Goal: Task Accomplishment & Management: Use online tool/utility

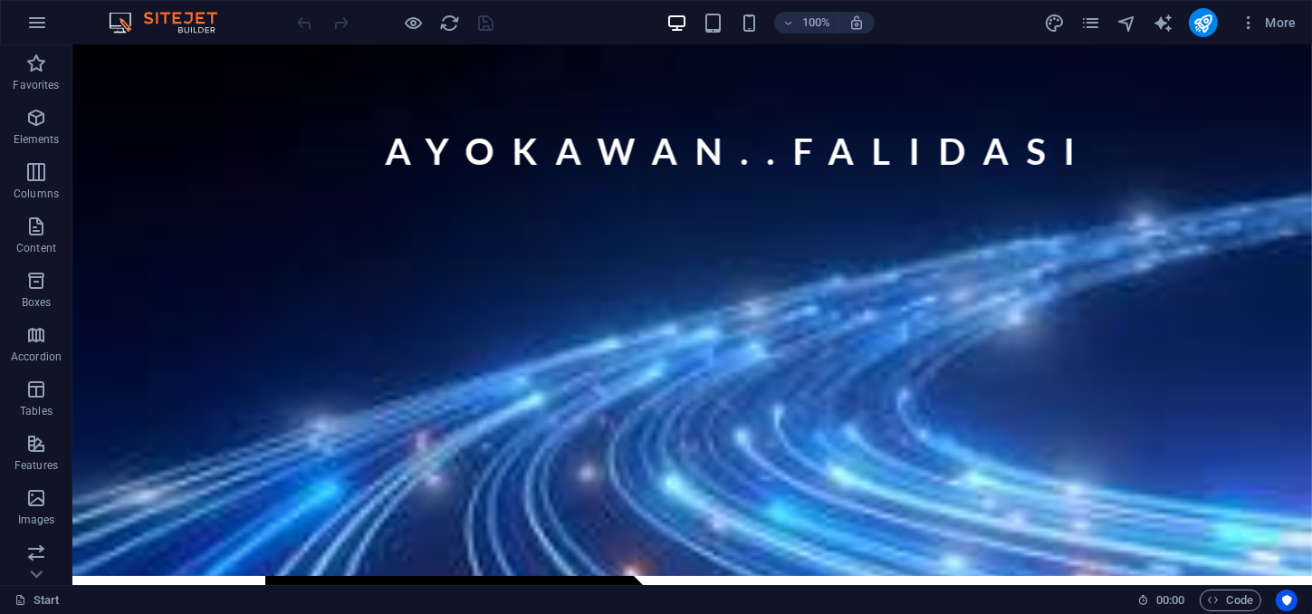
scroll to position [45, 0]
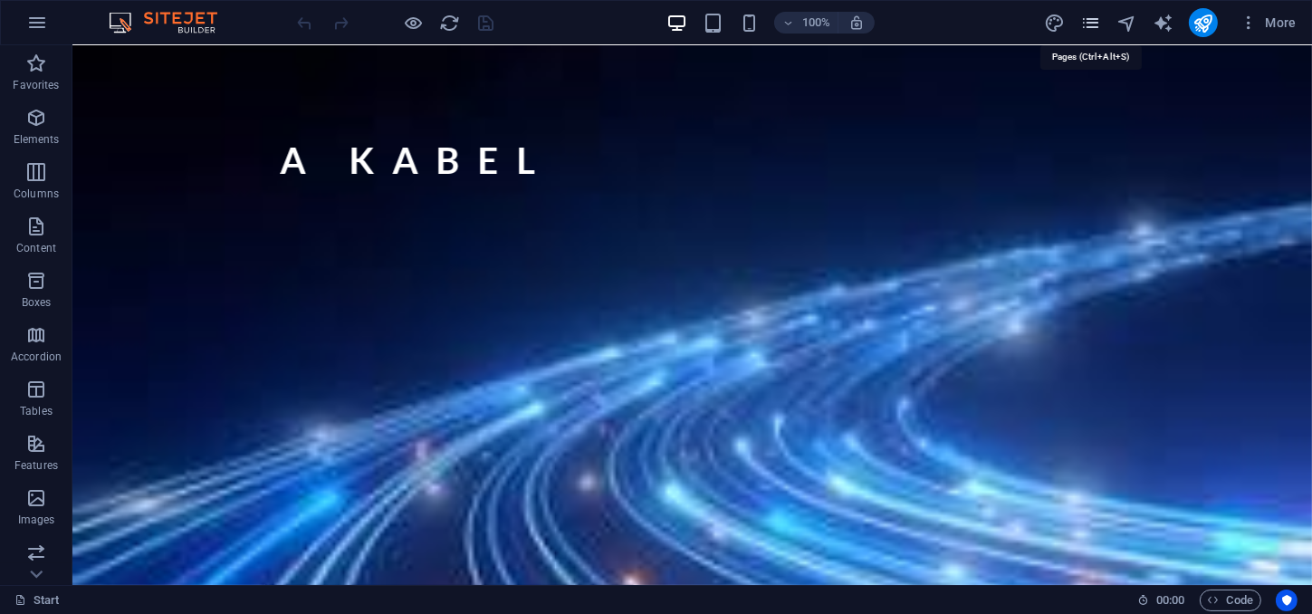
click at [1089, 29] on icon "pages" at bounding box center [1090, 23] width 21 height 21
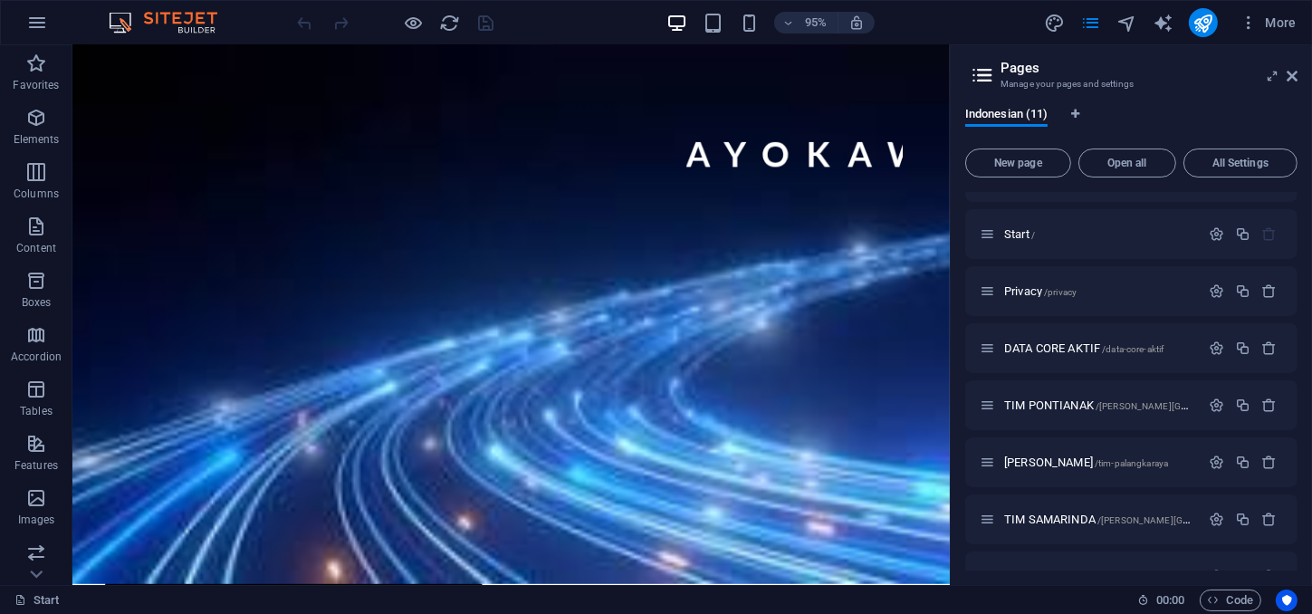
scroll to position [43, 0]
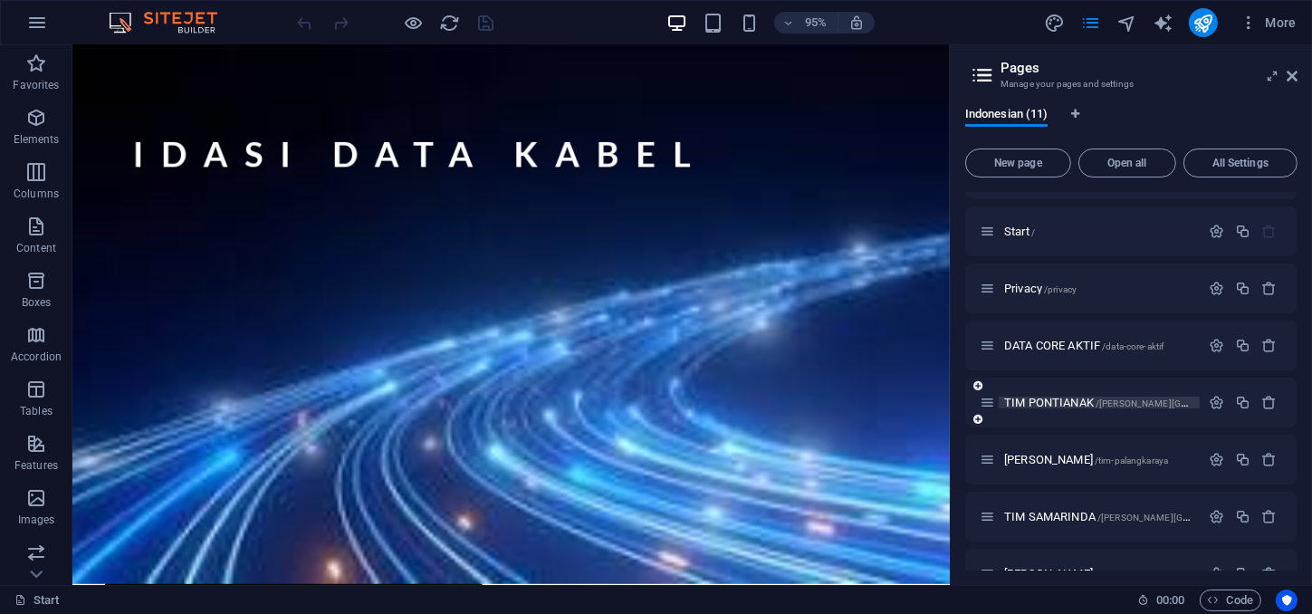
click at [1128, 399] on span "/[PERSON_NAME][GEOGRAPHIC_DATA]" at bounding box center [1179, 403] width 168 height 10
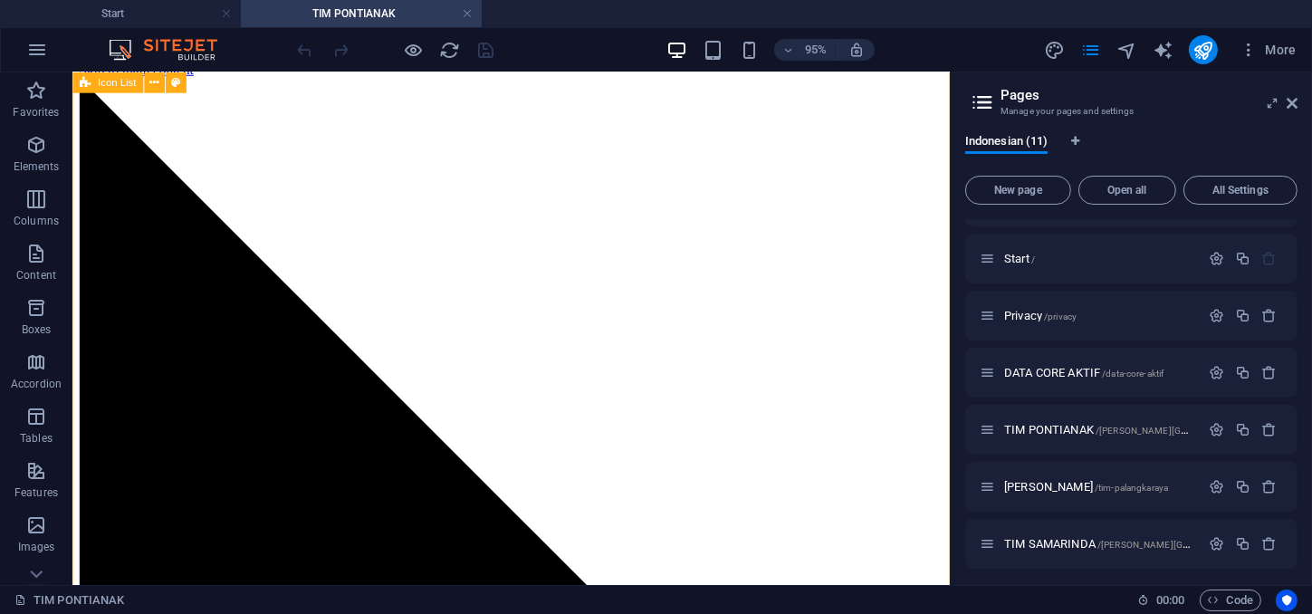
scroll to position [0, 0]
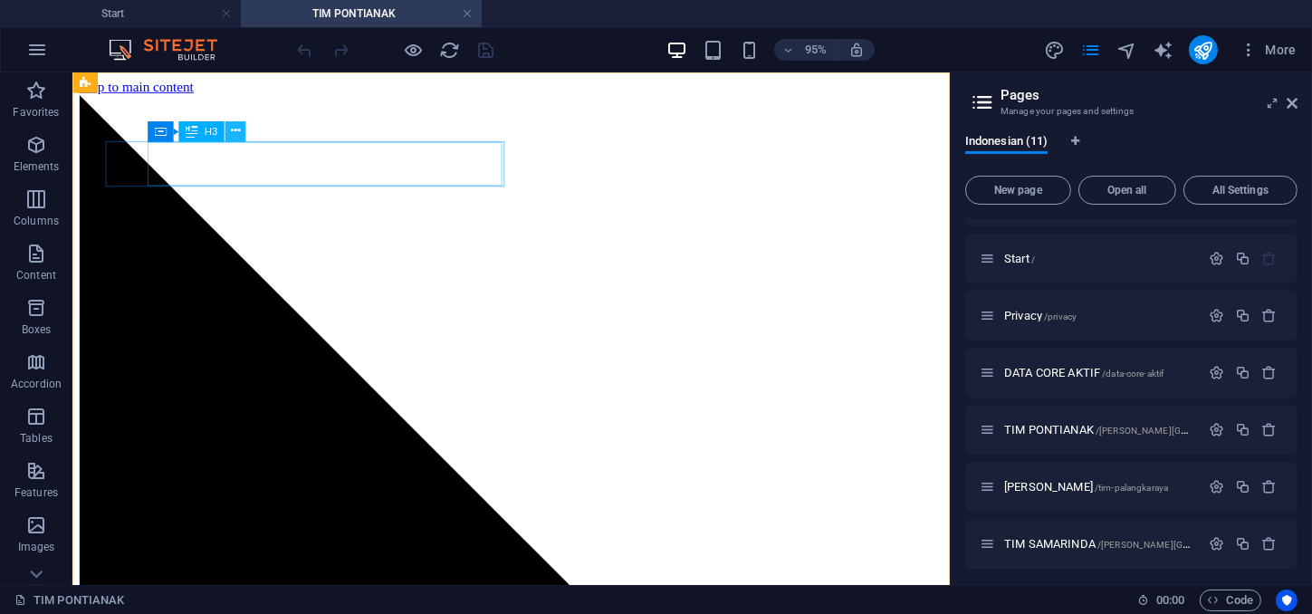
click at [232, 133] on icon at bounding box center [235, 131] width 9 height 18
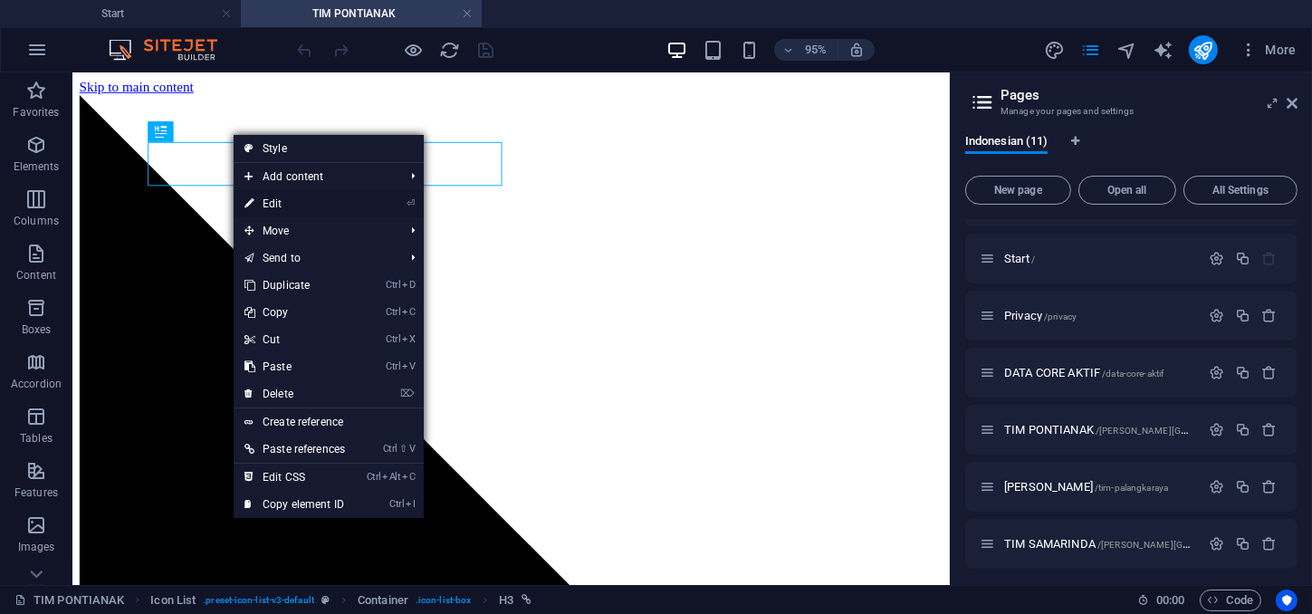
click at [287, 201] on link "⏎ Edit" at bounding box center [295, 203] width 122 height 27
click at [287, 201] on div "Drag here to replace the existing content. Press “Ctrl” if you want to create a…" at bounding box center [510, 328] width 877 height 512
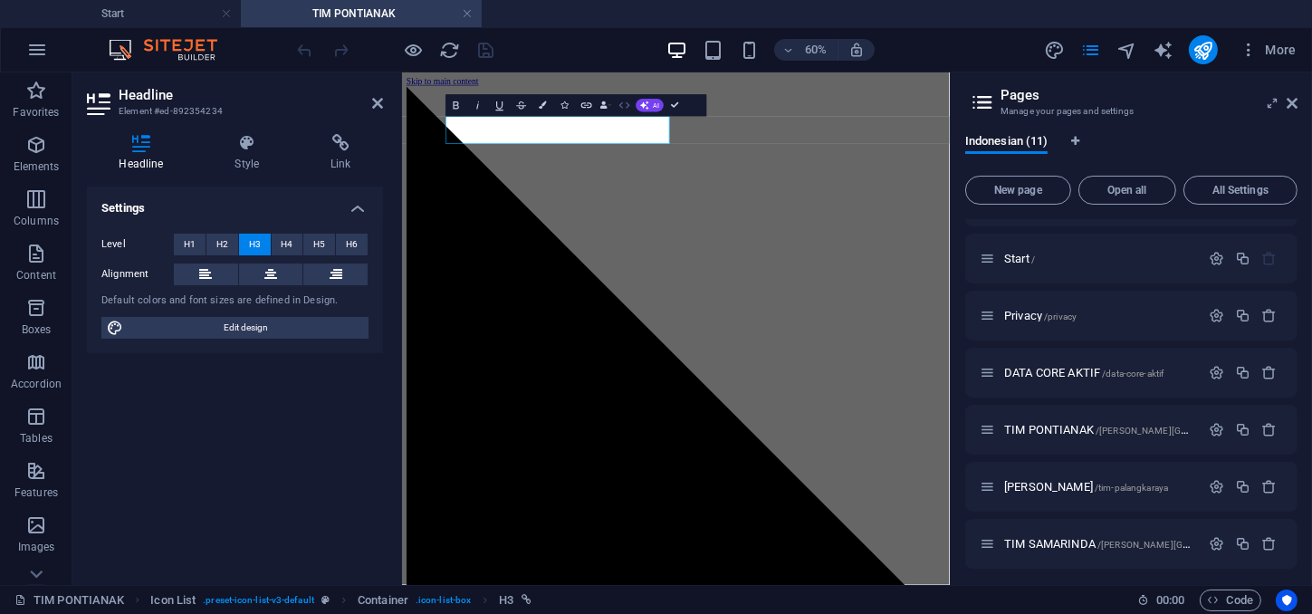
click at [621, 103] on icon "button" at bounding box center [624, 105] width 13 height 13
click at [625, 107] on icon "button" at bounding box center [624, 105] width 13 height 13
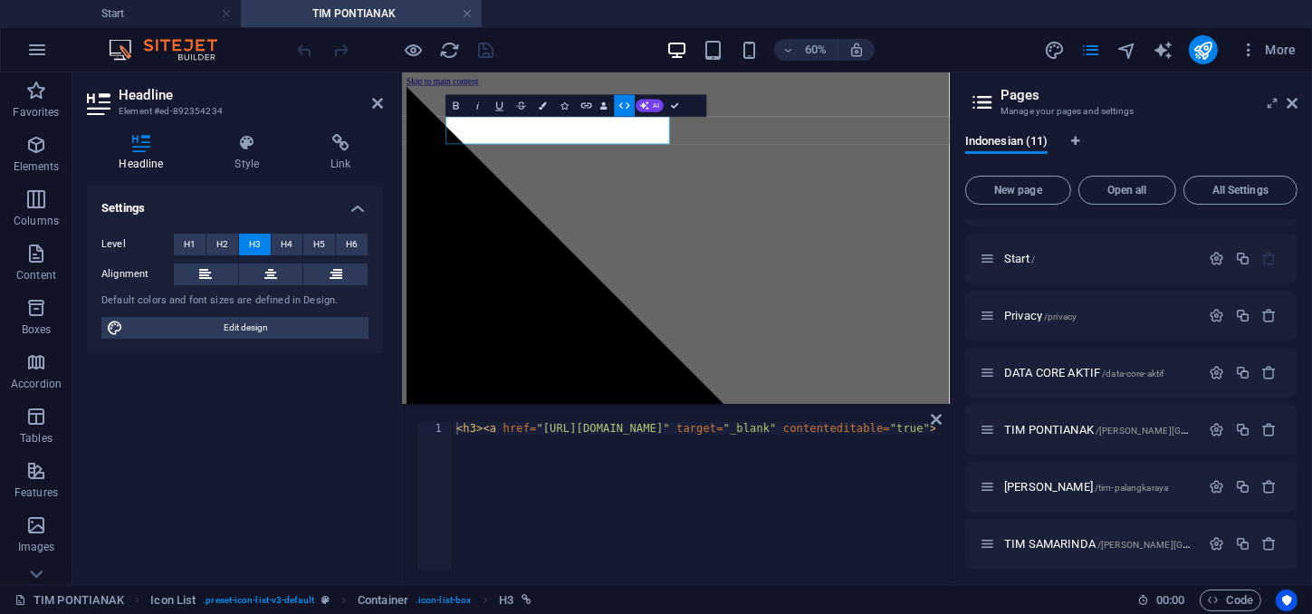
click at [625, 107] on icon "button" at bounding box center [624, 105] width 13 height 13
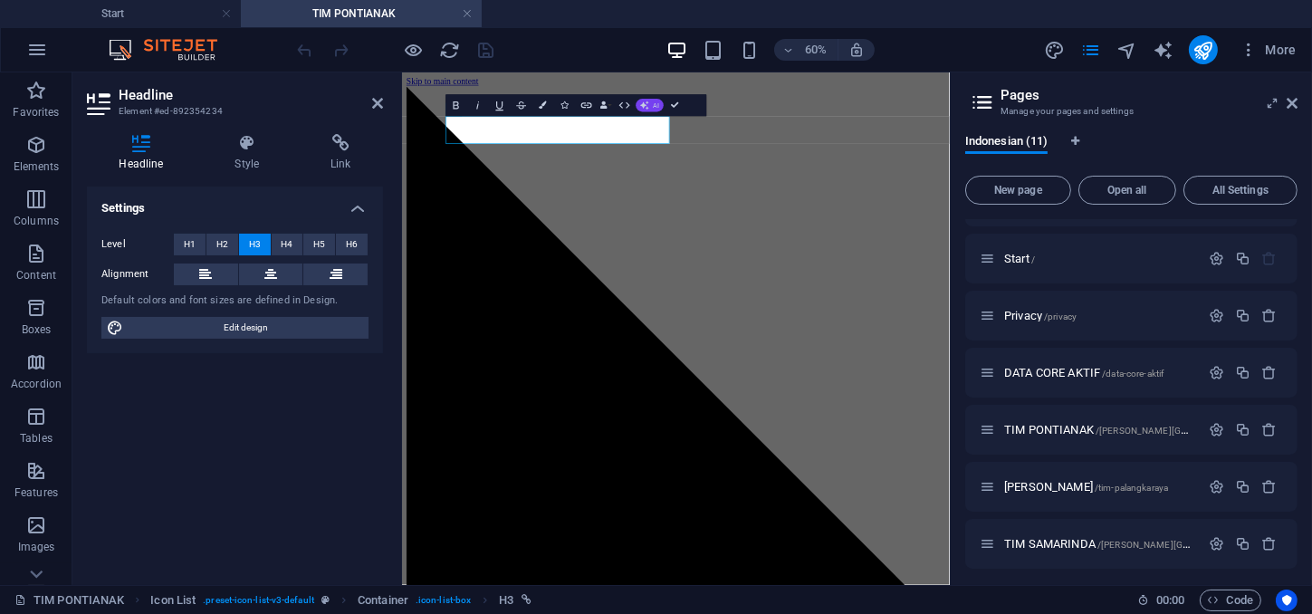
click at [650, 103] on button "AI" at bounding box center [650, 105] width 28 height 13
click at [621, 108] on icon "button" at bounding box center [624, 105] width 13 height 13
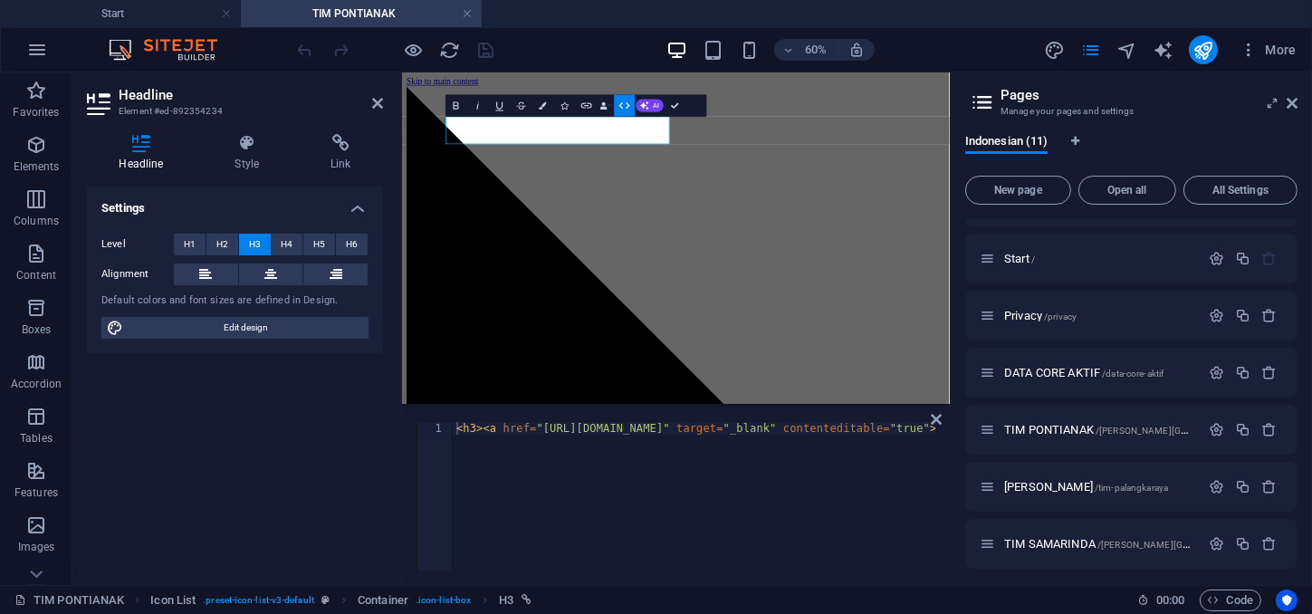
type textarea "<h3><a href="[URL][DOMAIN_NAME]" target="_blank" contenteditable="true">SINGKAW…"
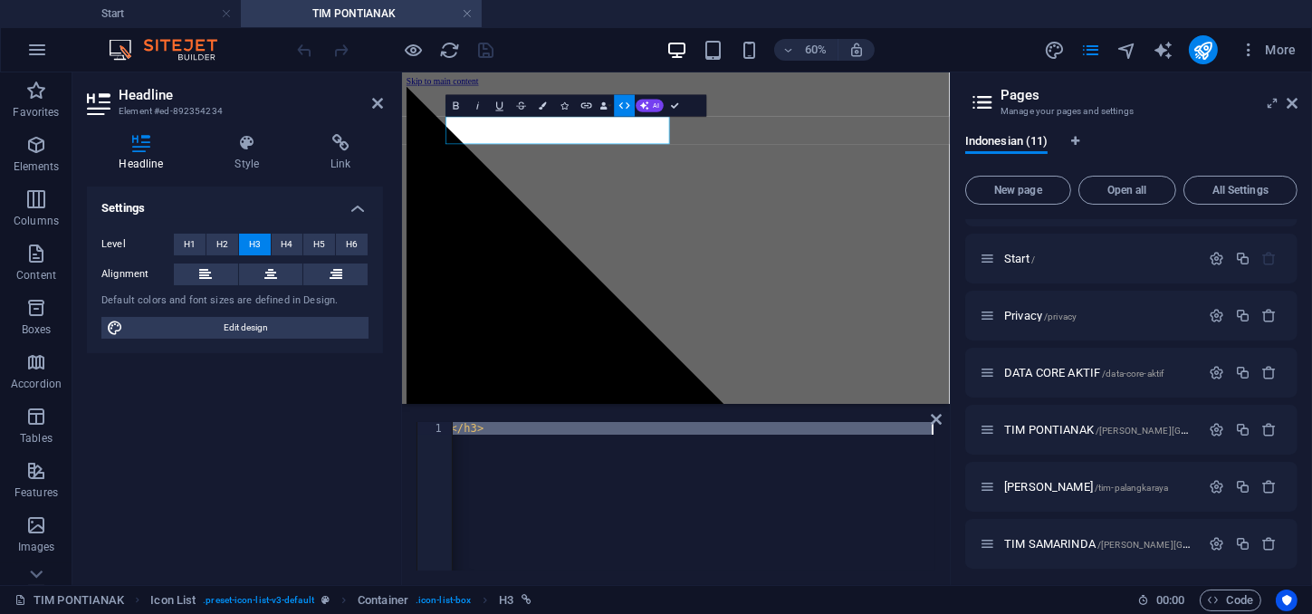
scroll to position [0, 578]
drag, startPoint x: 455, startPoint y: 428, endPoint x: 1007, endPoint y: 442, distance: 551.5
click at [935, 441] on div "< h3 > < a href = "[URL][DOMAIN_NAME]" target = "_blank" contenteditable = "tru…" at bounding box center [694, 496] width 482 height 148
click at [600, 28] on div "60% More" at bounding box center [656, 49] width 1310 height 43
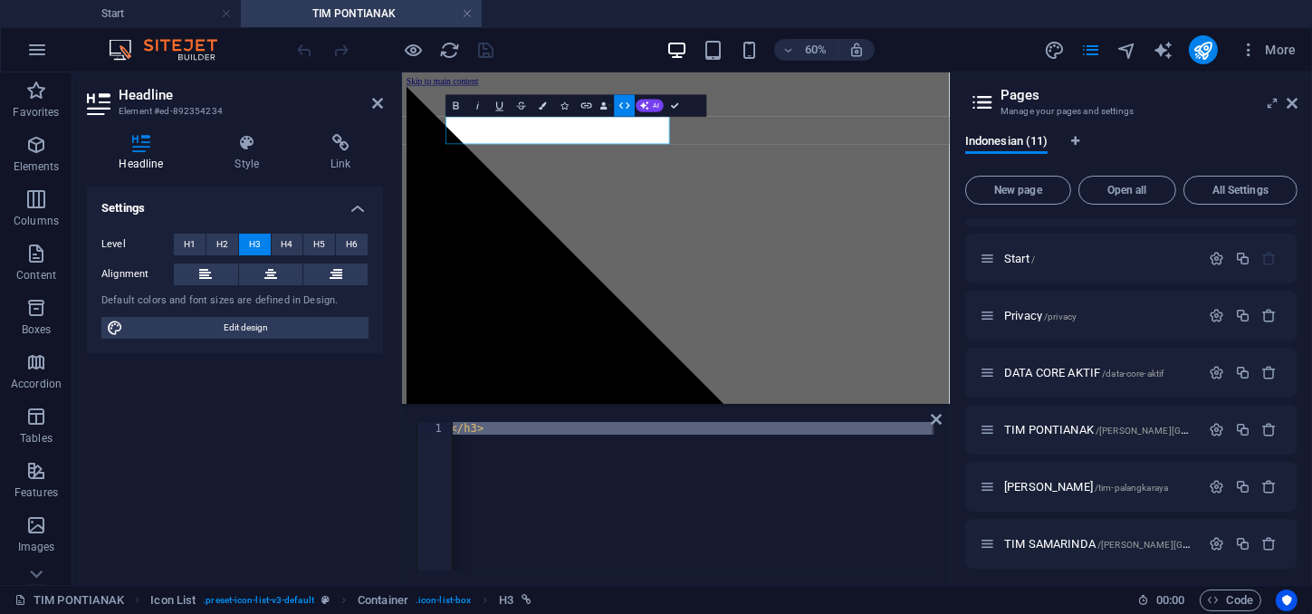
click at [569, 27] on header "60% More" at bounding box center [656, 49] width 1312 height 45
click at [563, 38] on div "60% More" at bounding box center [798, 49] width 1009 height 29
click at [549, 31] on div "60% More" at bounding box center [656, 49] width 1310 height 43
click at [572, 31] on div "60% More" at bounding box center [656, 49] width 1310 height 43
